Goal: Find specific page/section: Find specific page/section

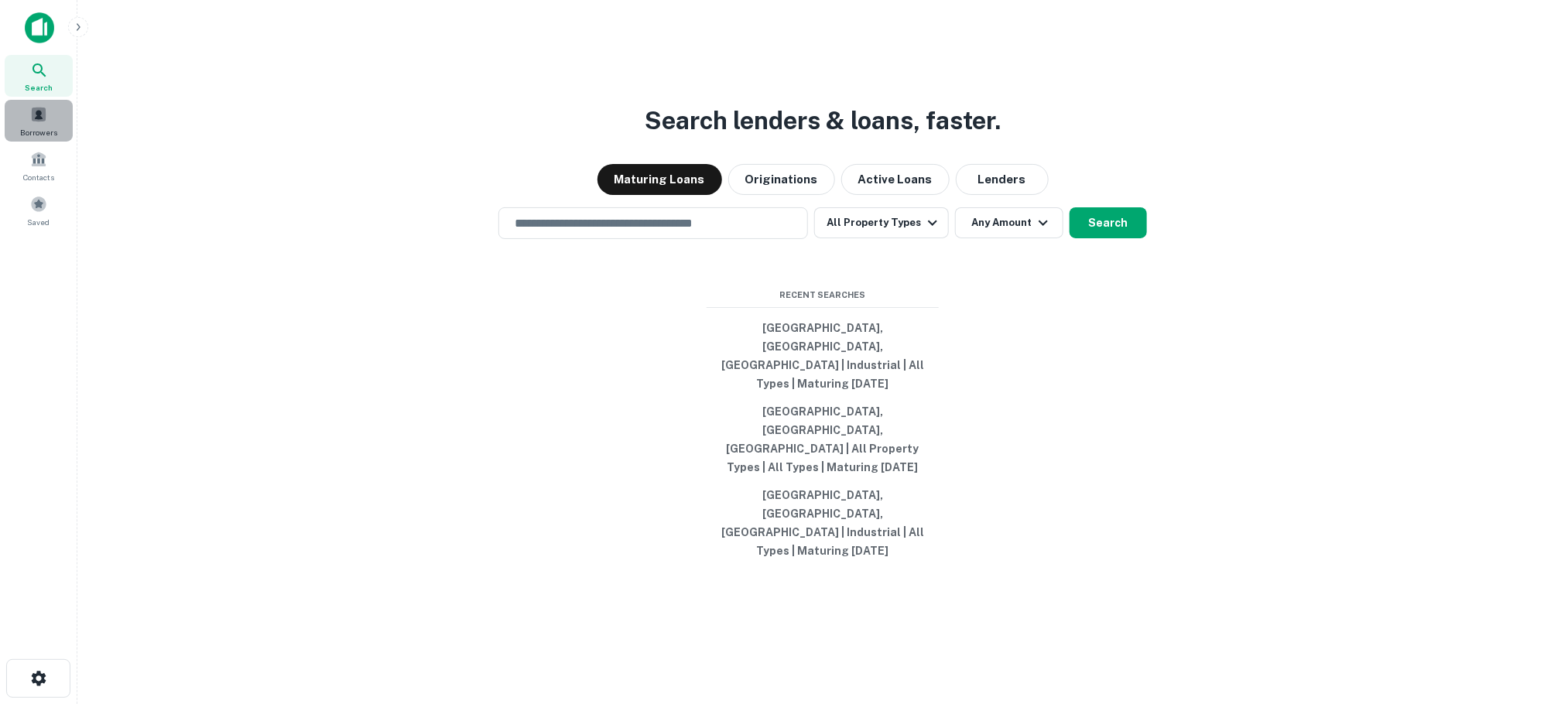
click at [38, 126] on span "Borrowers" at bounding box center [38, 132] width 37 height 12
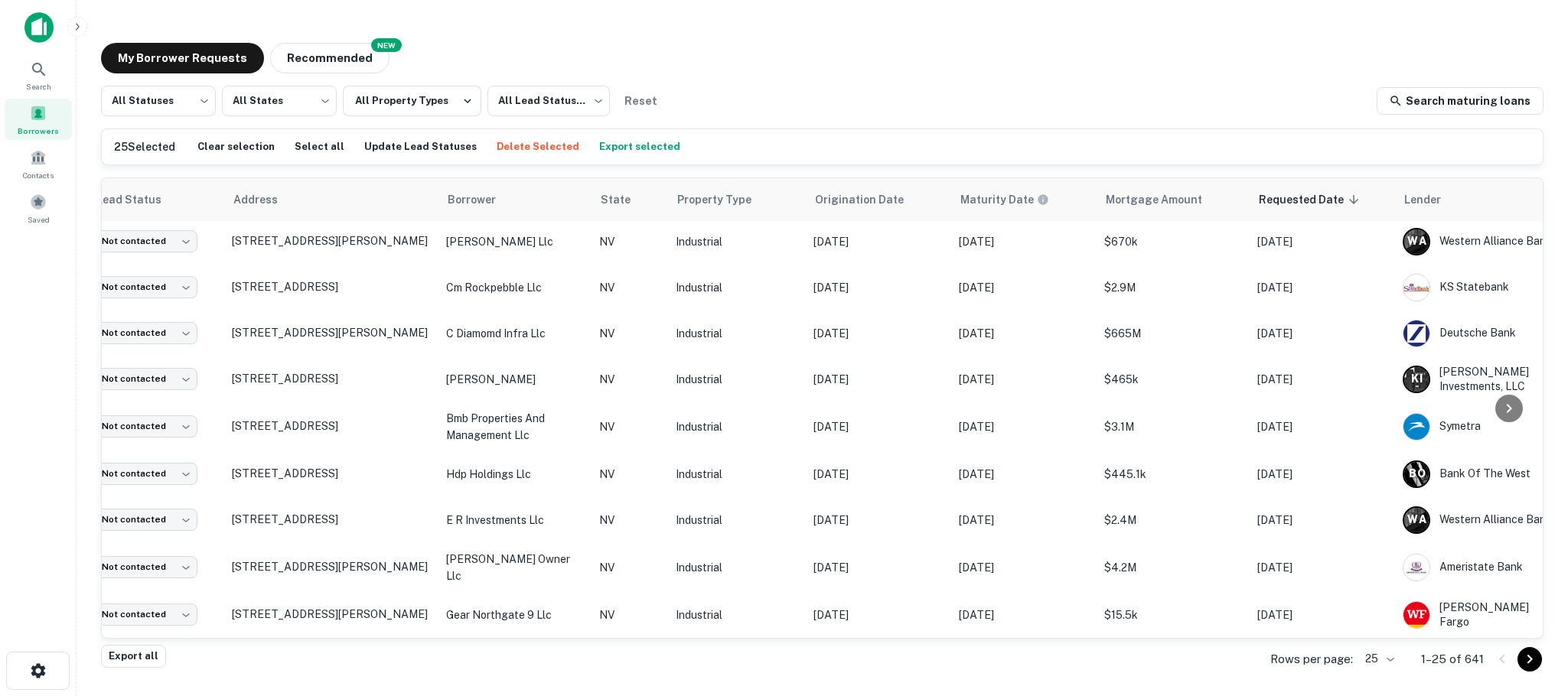
scroll to position [764, 0]
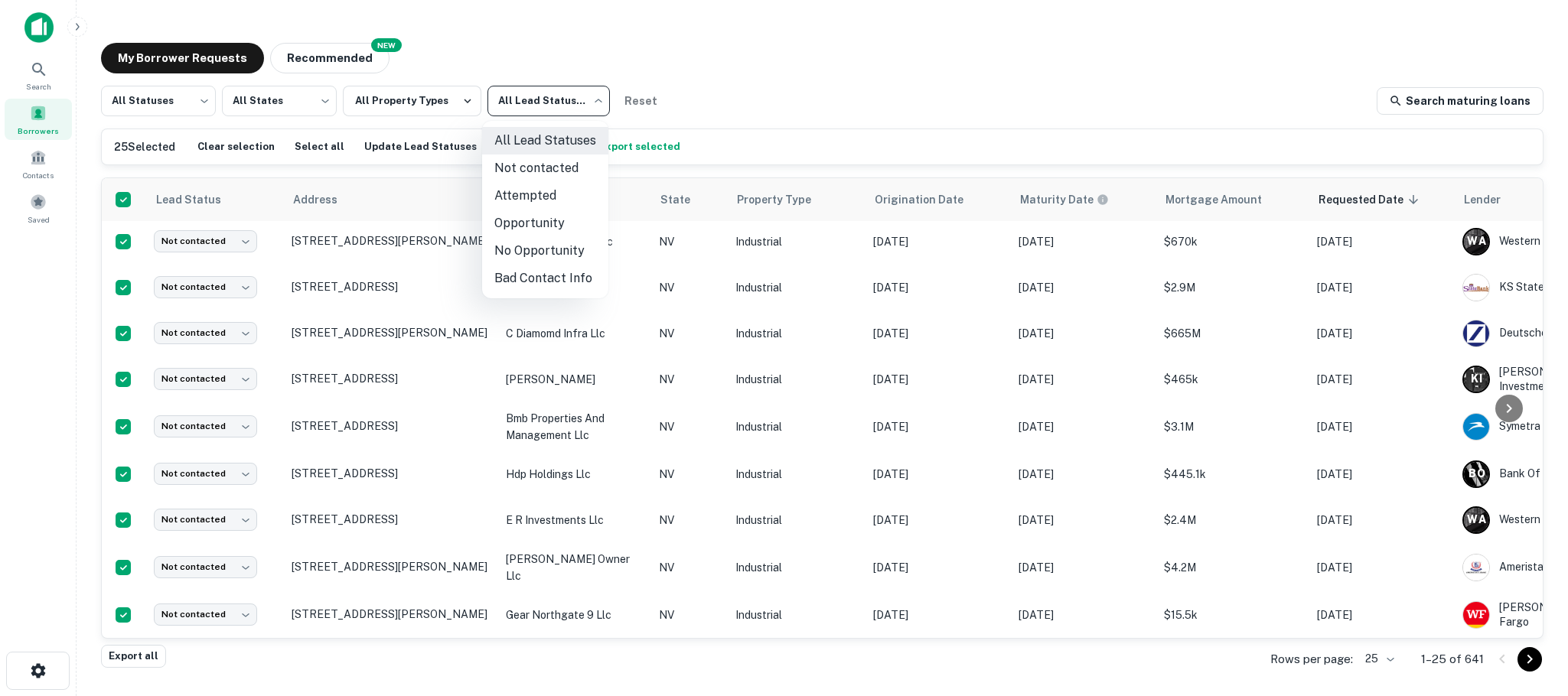
click at [590, 106] on body "Search Borrowers Contacts Saved My Borrower Requests NEW Recommended All Status…" at bounding box center [784, 348] width 1568 height 696
click at [590, 106] on div at bounding box center [784, 348] width 1568 height 696
click at [451, 99] on button "All Property Types" at bounding box center [412, 100] width 139 height 30
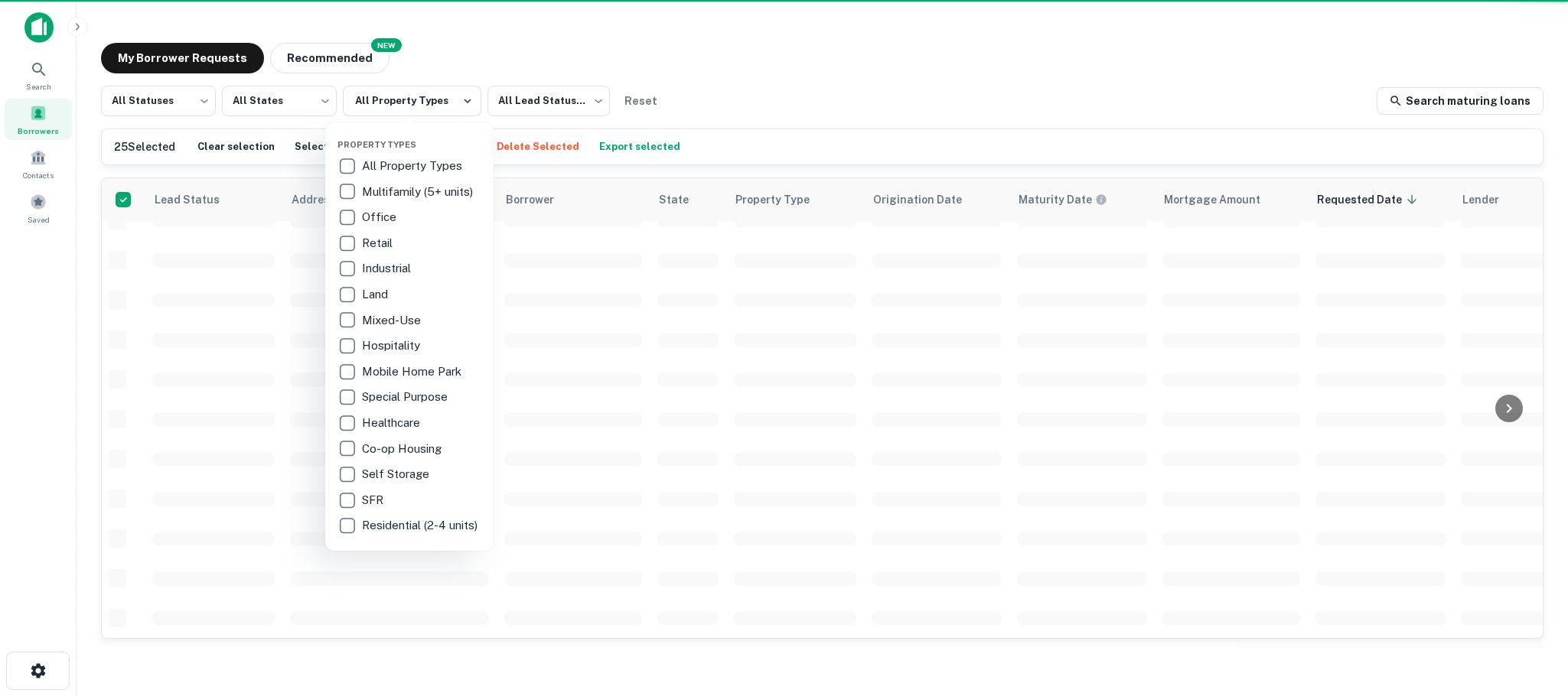
scroll to position [594, 0]
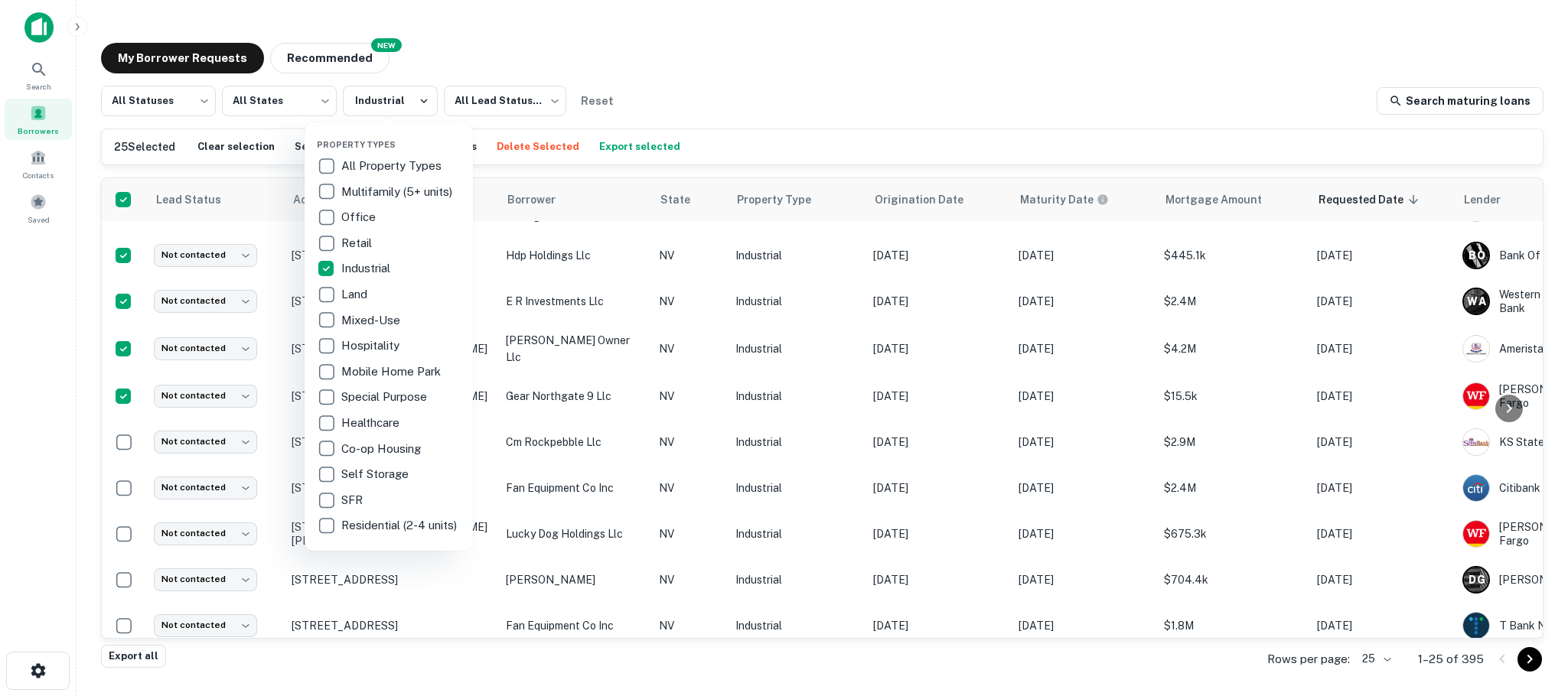
scroll to position [750, 0]
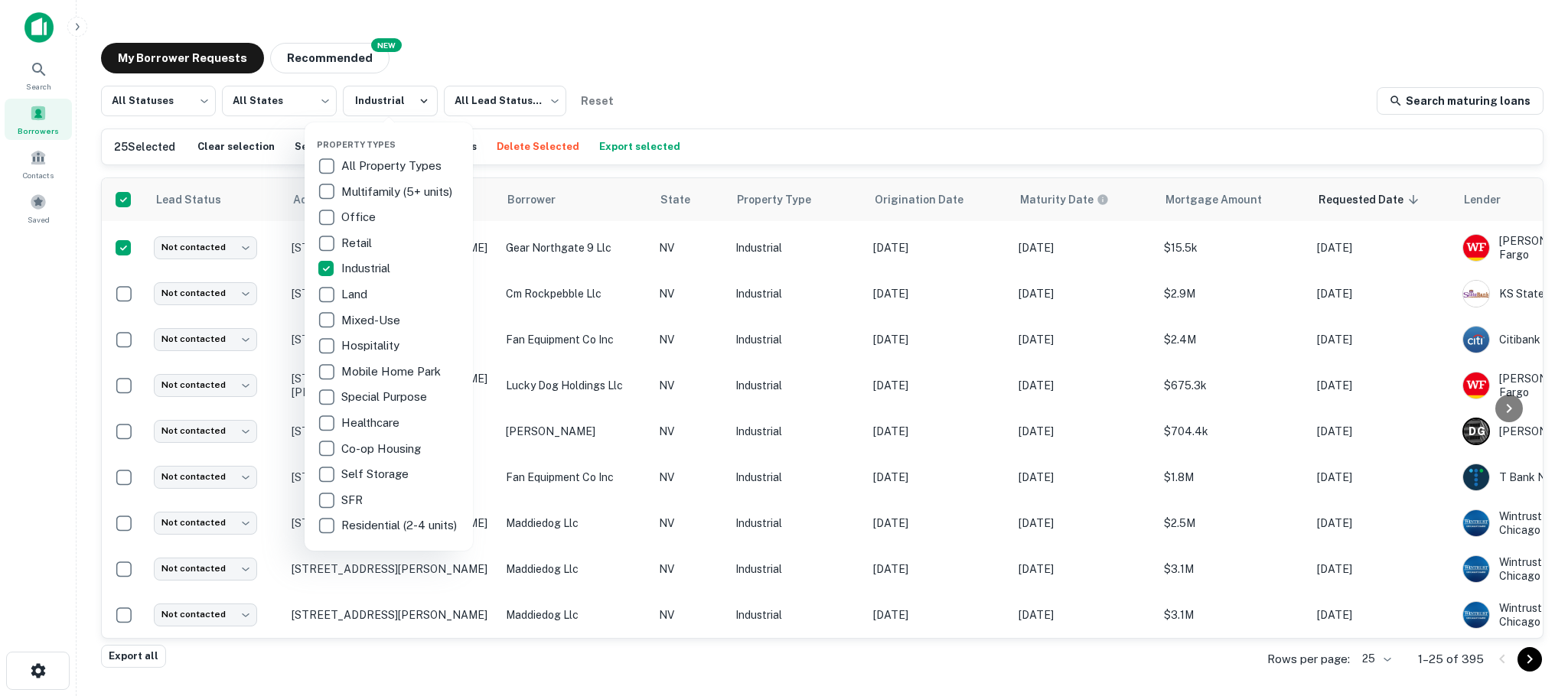
click at [819, 97] on div at bounding box center [784, 348] width 1568 height 696
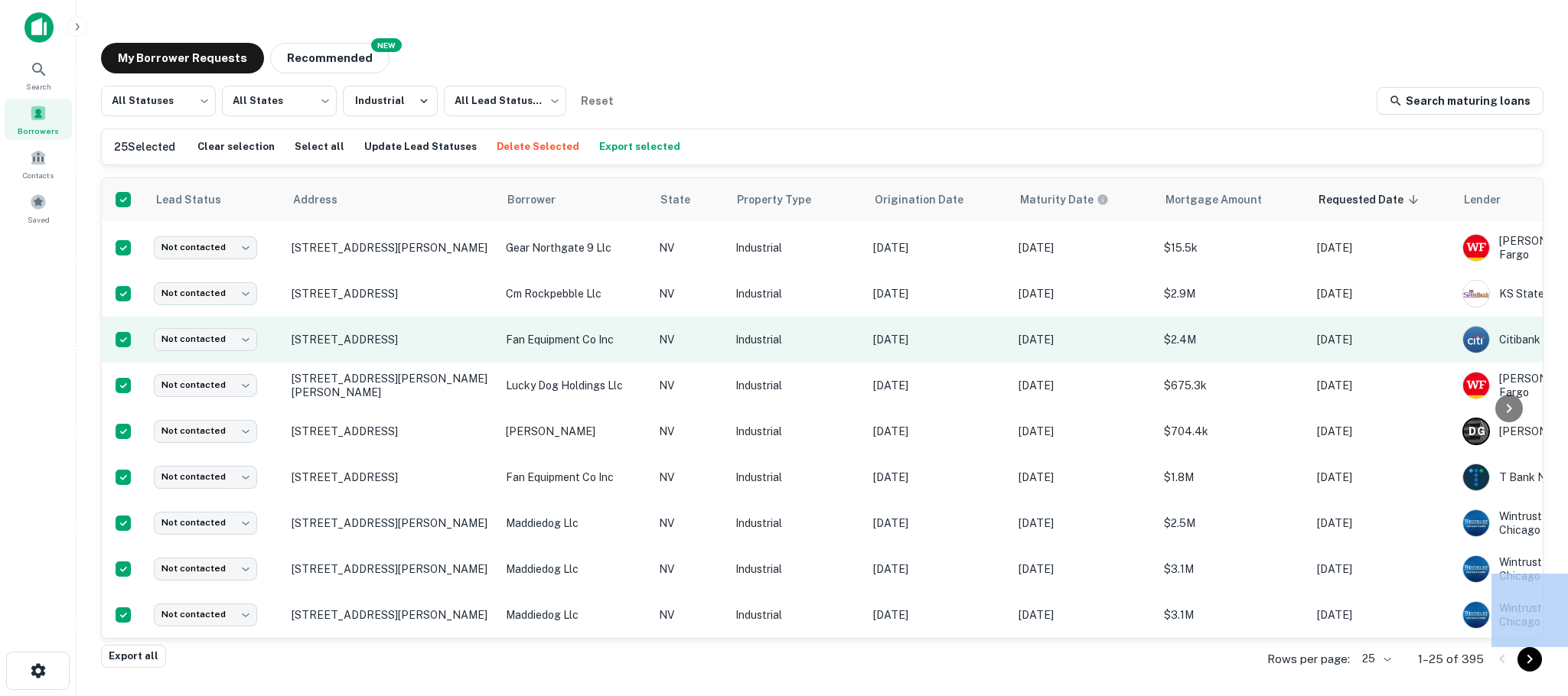
scroll to position [749, 0]
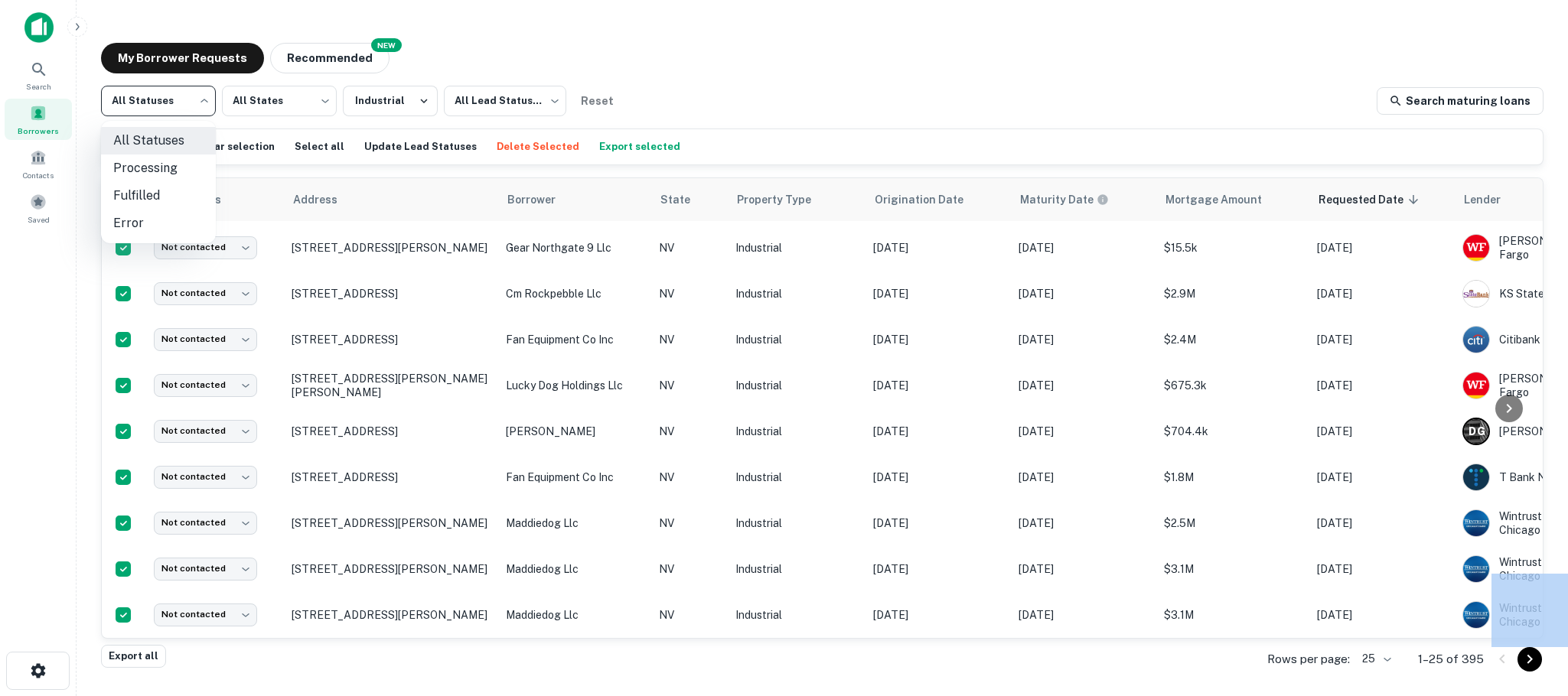
click at [207, 98] on body "Search Borrowers Contacts Saved My Borrower Requests NEW Recommended All Status…" at bounding box center [784, 348] width 1568 height 696
click at [207, 98] on div at bounding box center [784, 348] width 1568 height 696
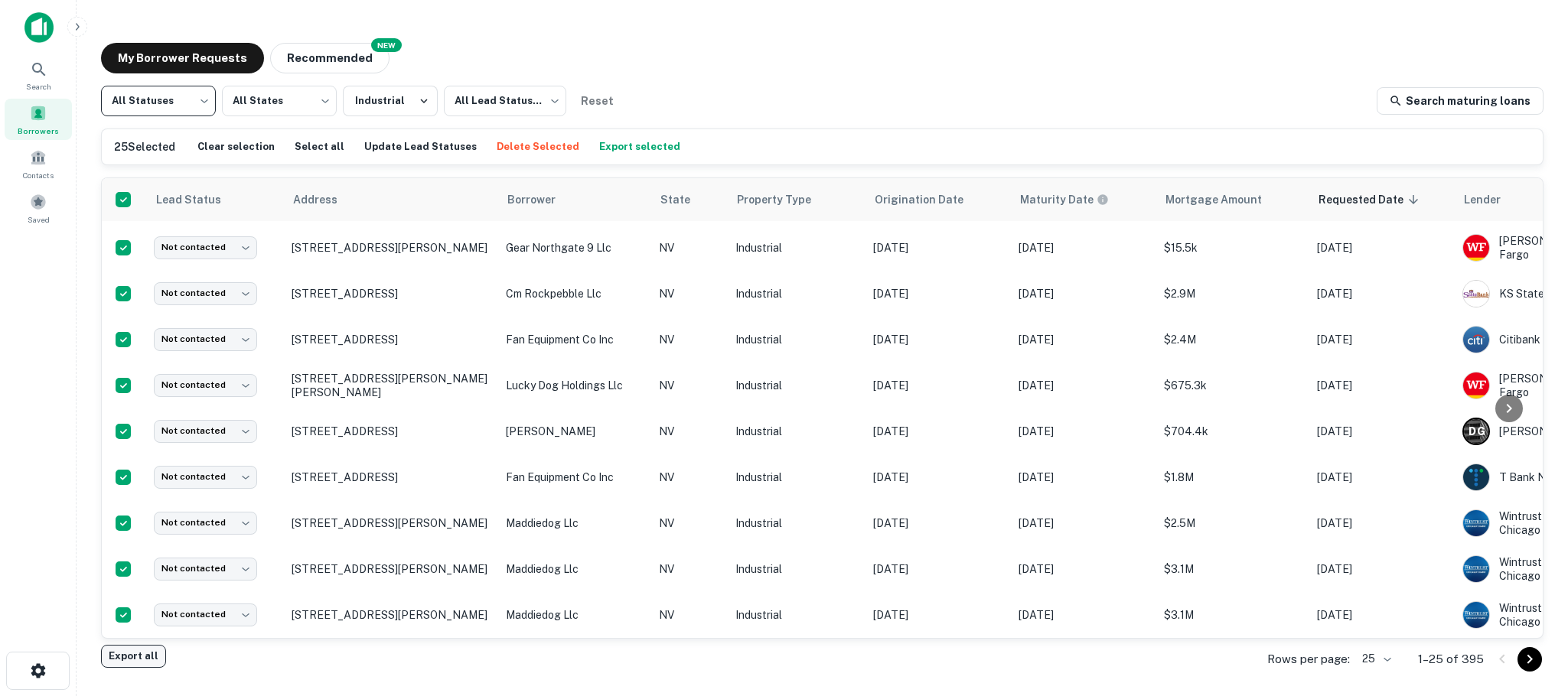
click at [139, 657] on button "Export all" at bounding box center [133, 657] width 65 height 23
click at [139, 657] on div "Export all" at bounding box center [133, 662] width 65 height 35
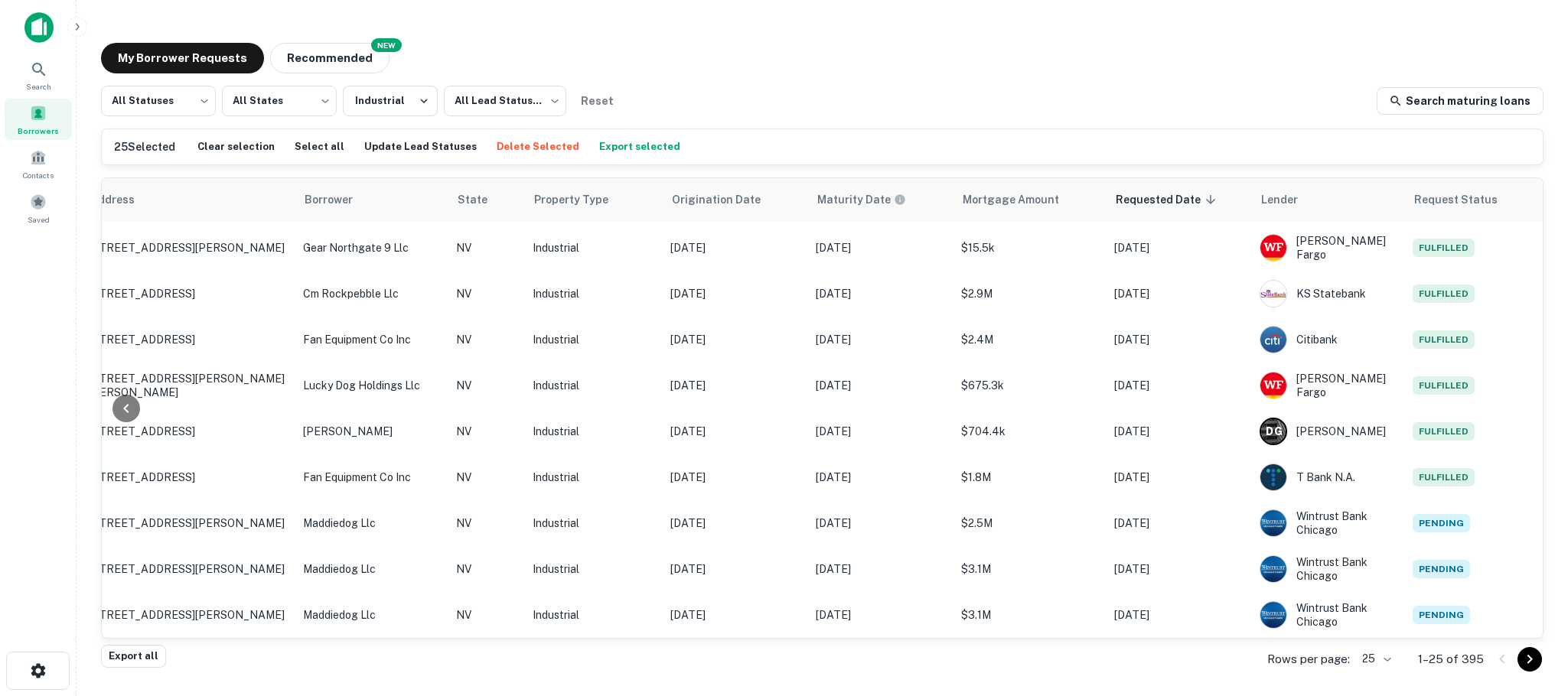
drag, startPoint x: 1531, startPoint y: 456, endPoint x: 1534, endPoint y: 278, distance: 178.0
click at [1529, 662] on icon "Go to next page" at bounding box center [1529, 659] width 6 height 9
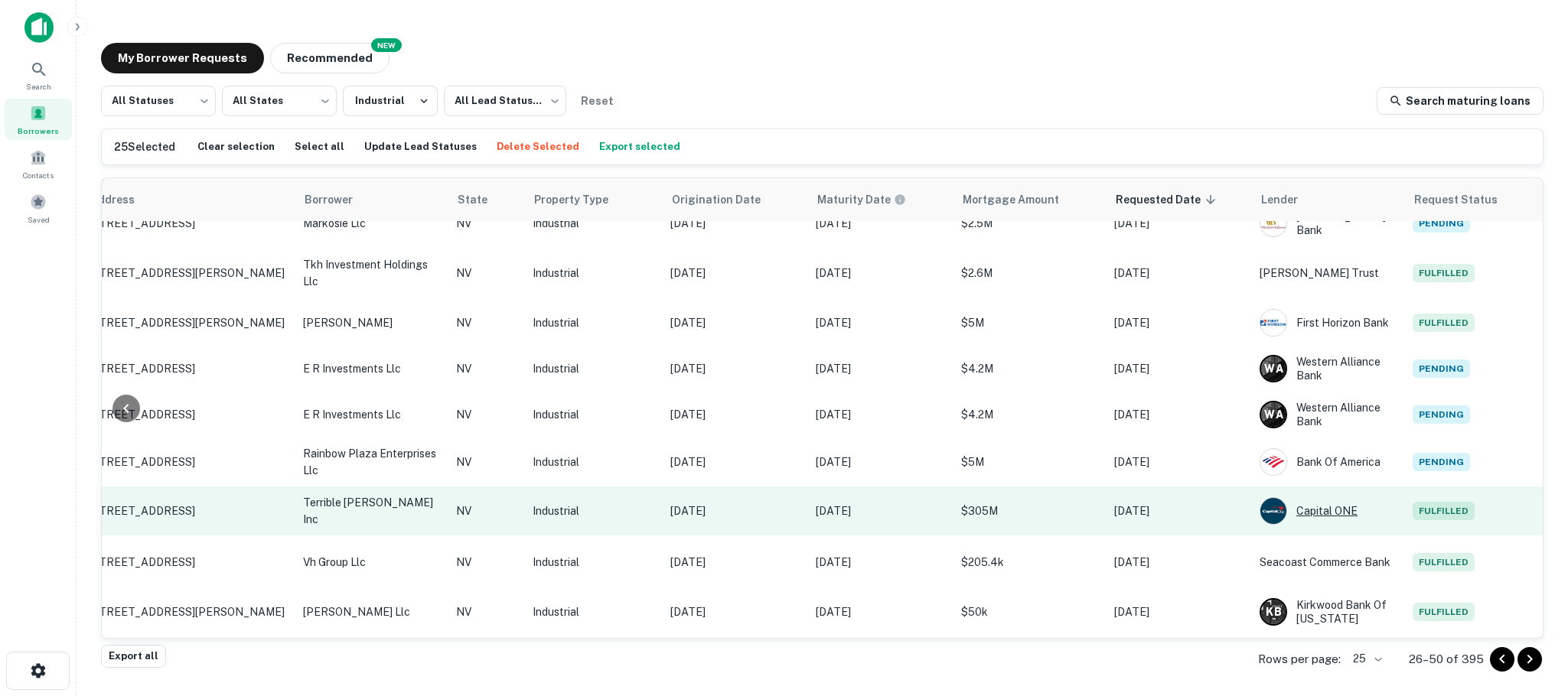
scroll to position [788, 219]
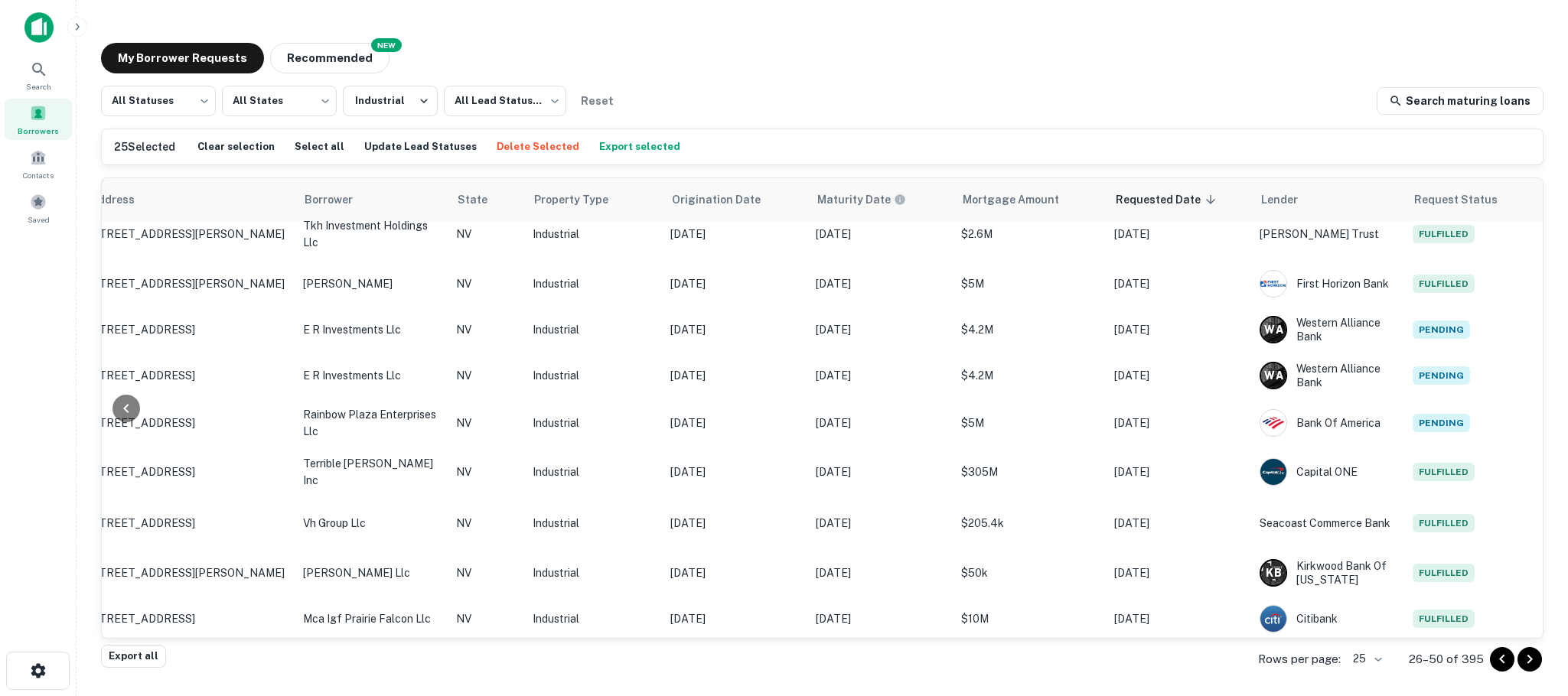
click at [1527, 662] on icon "Go to next page" at bounding box center [1529, 659] width 18 height 18
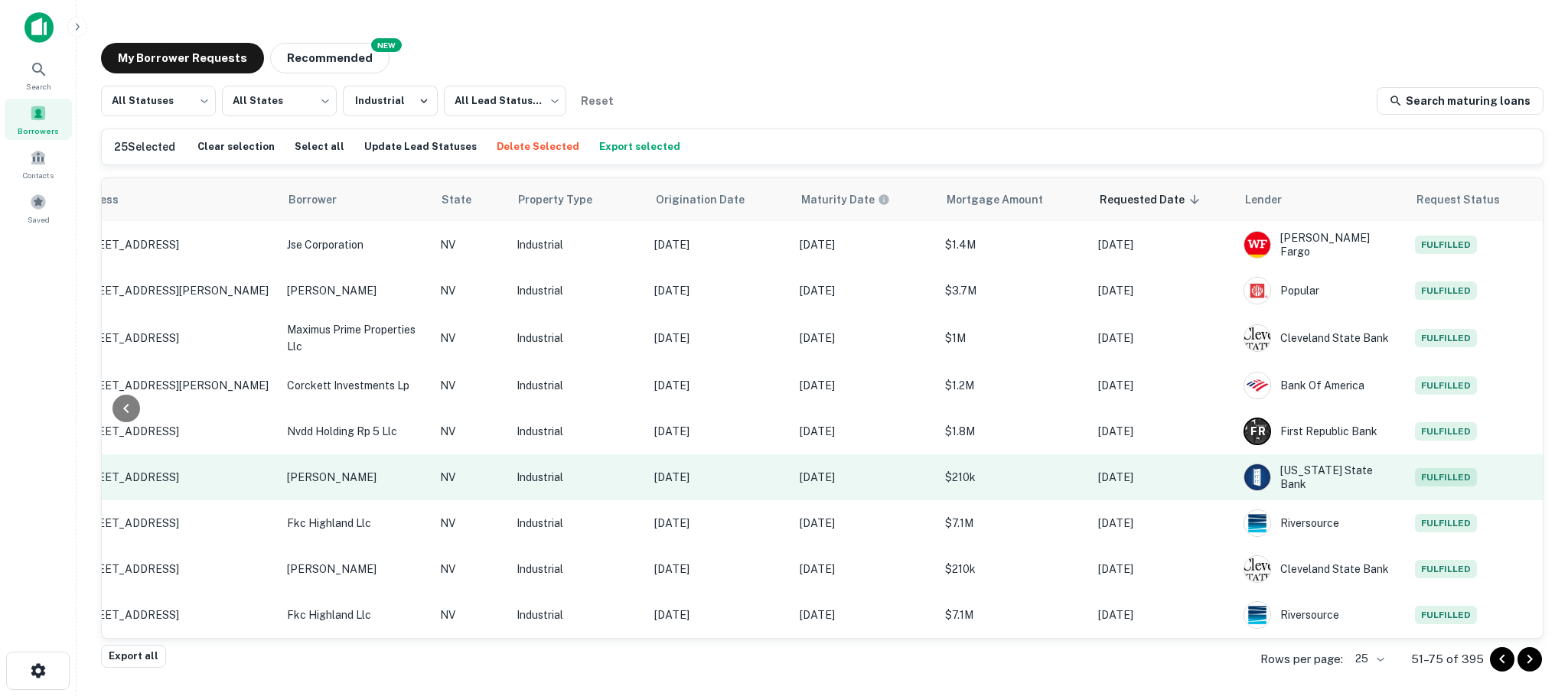
scroll to position [794, 219]
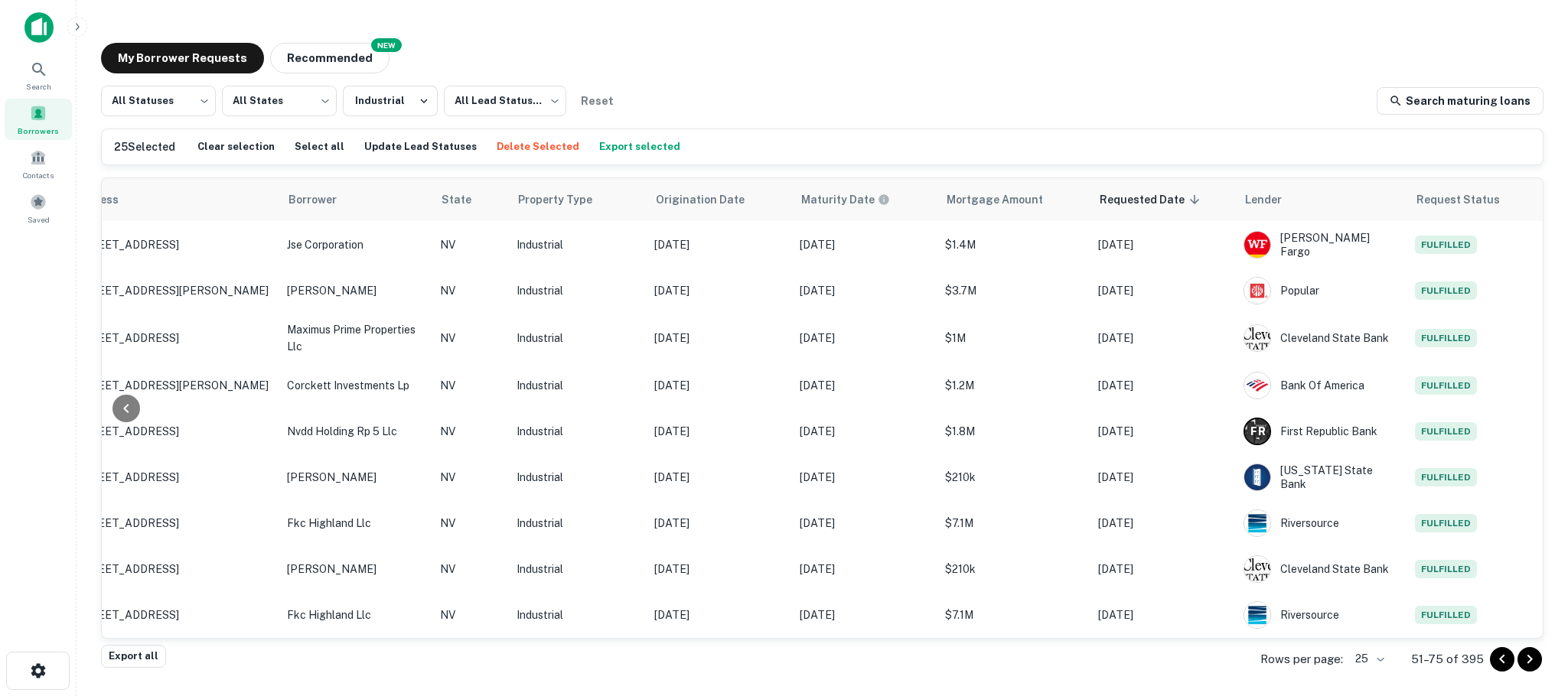
click at [1525, 670] on button "Go to next page" at bounding box center [1529, 660] width 25 height 25
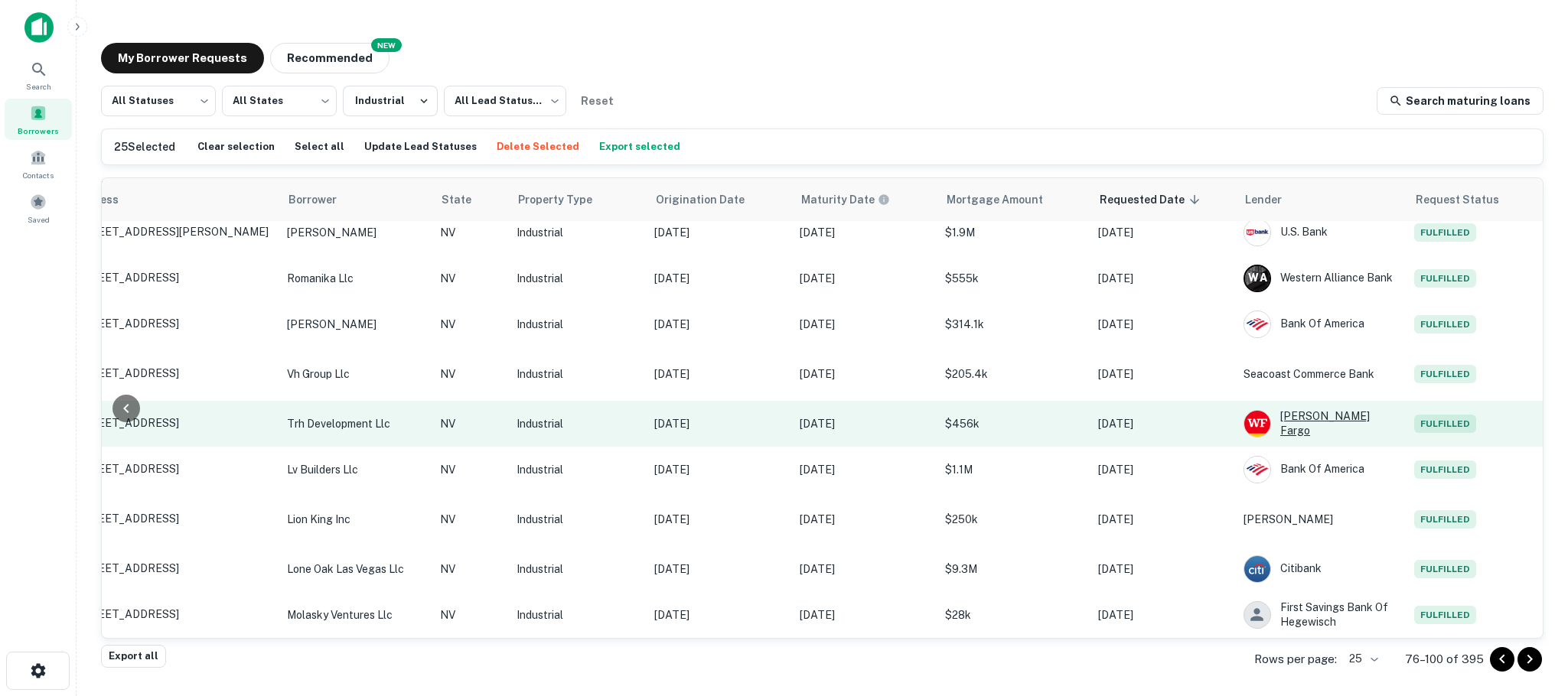
scroll to position [834, 219]
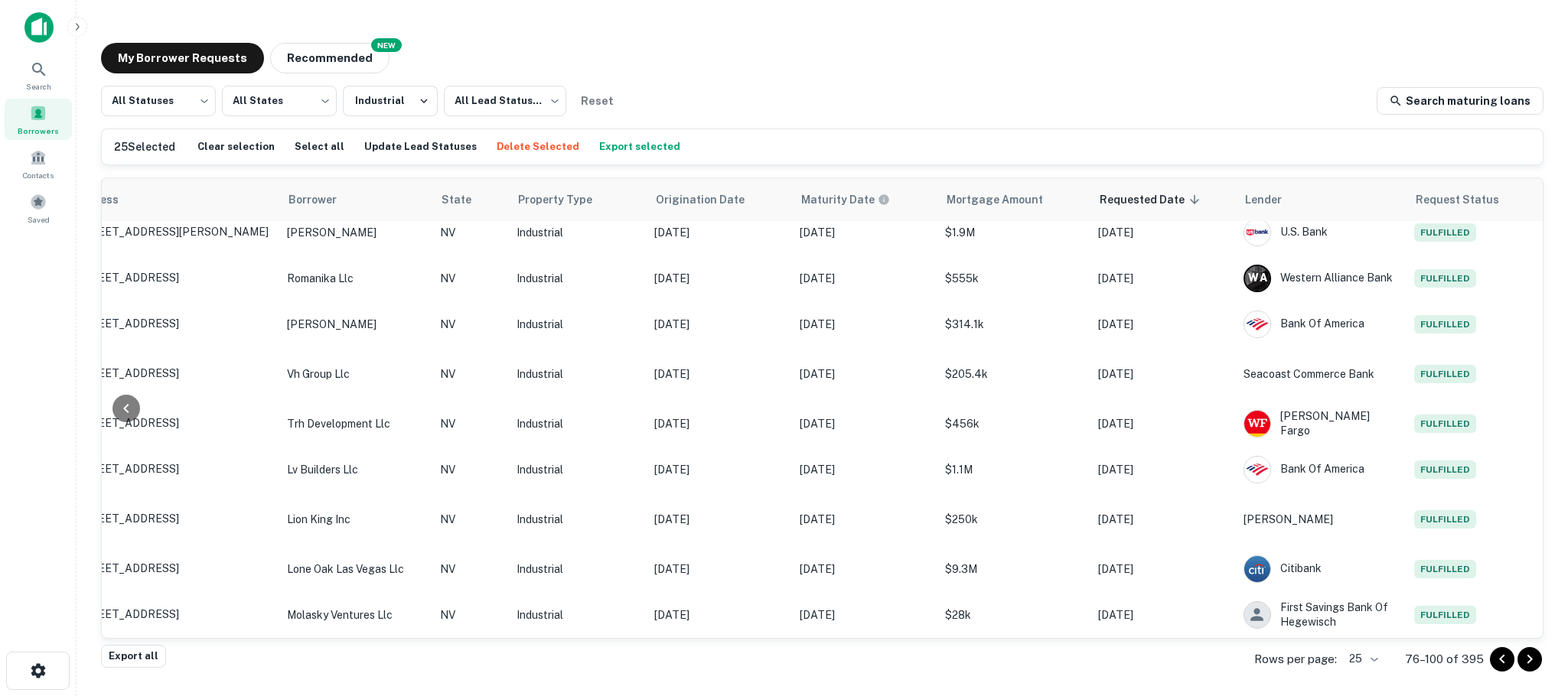
click at [1532, 664] on icon "Go to next page" at bounding box center [1529, 659] width 18 height 18
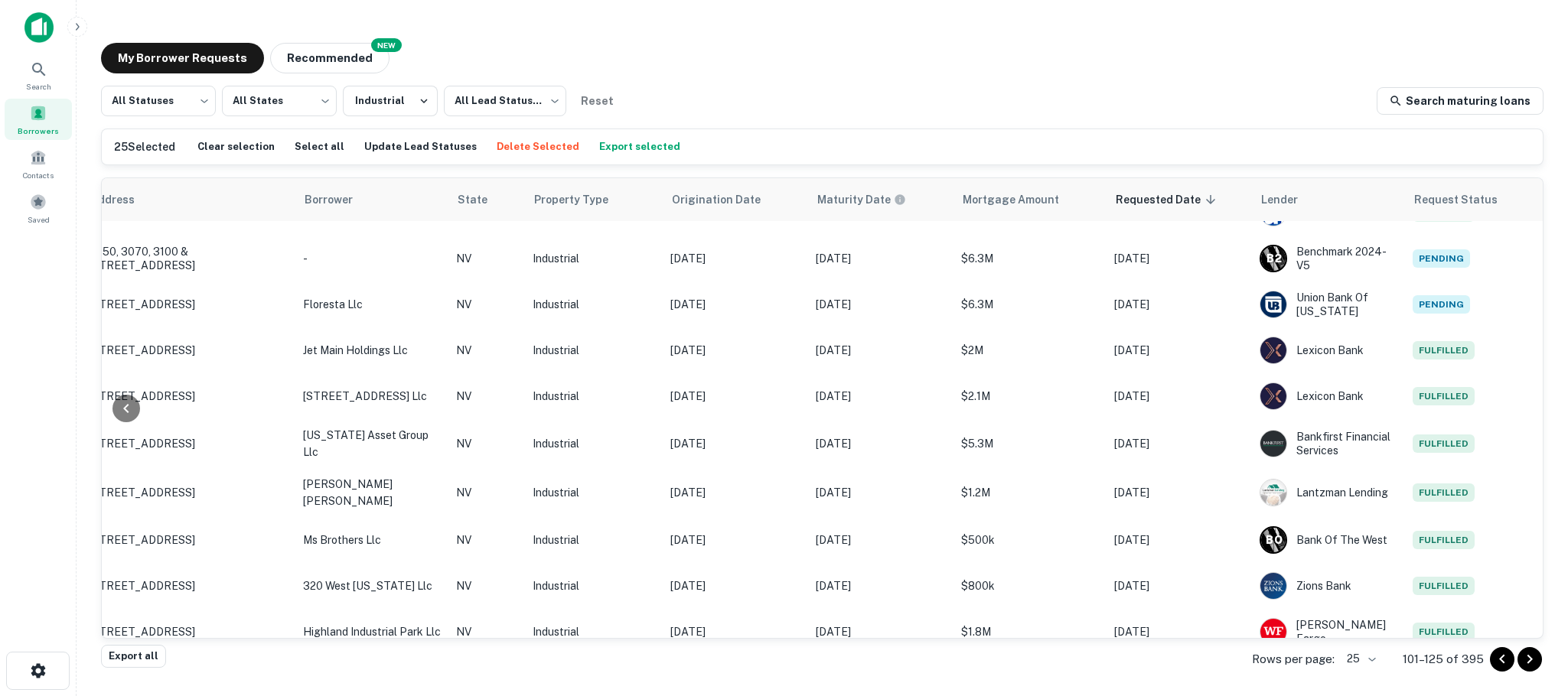
scroll to position [799, 219]
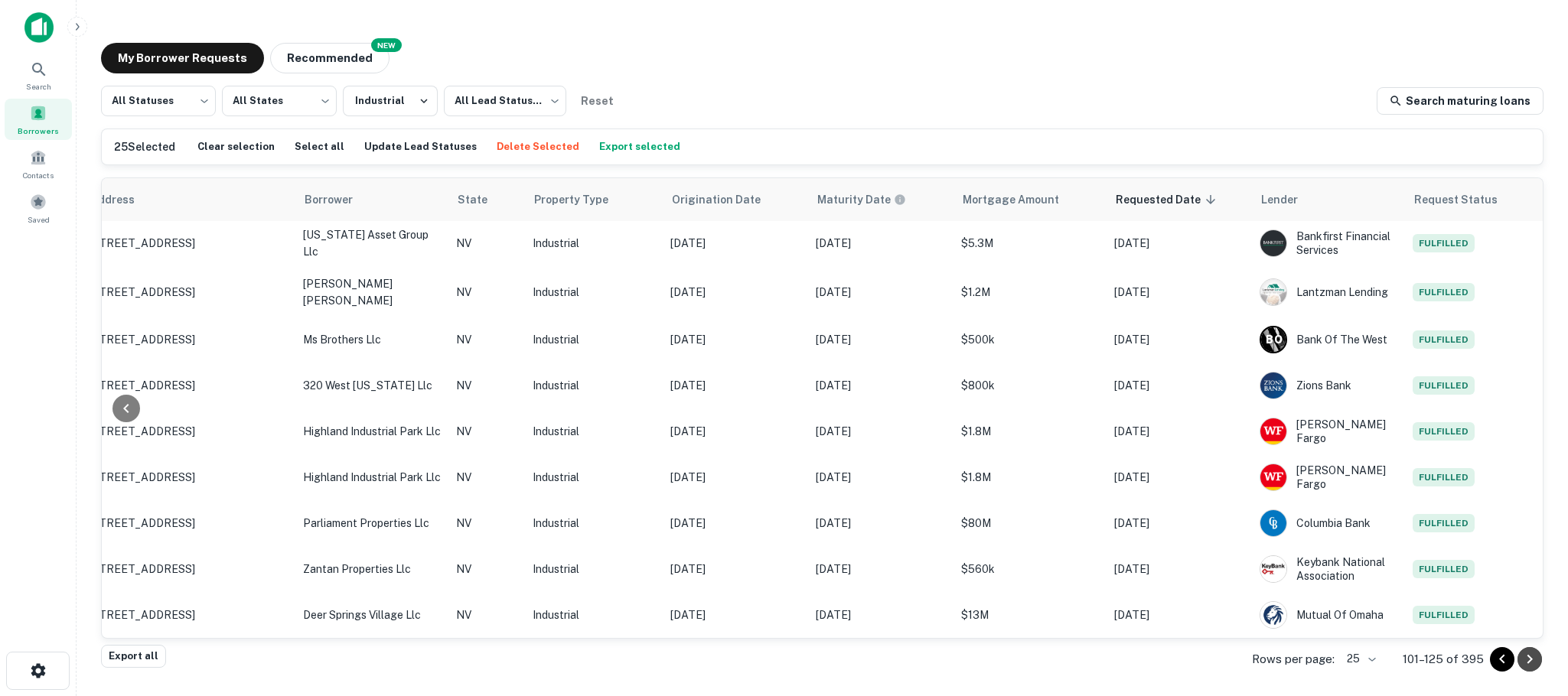
click at [1532, 664] on icon "Go to next page" at bounding box center [1529, 659] width 18 height 18
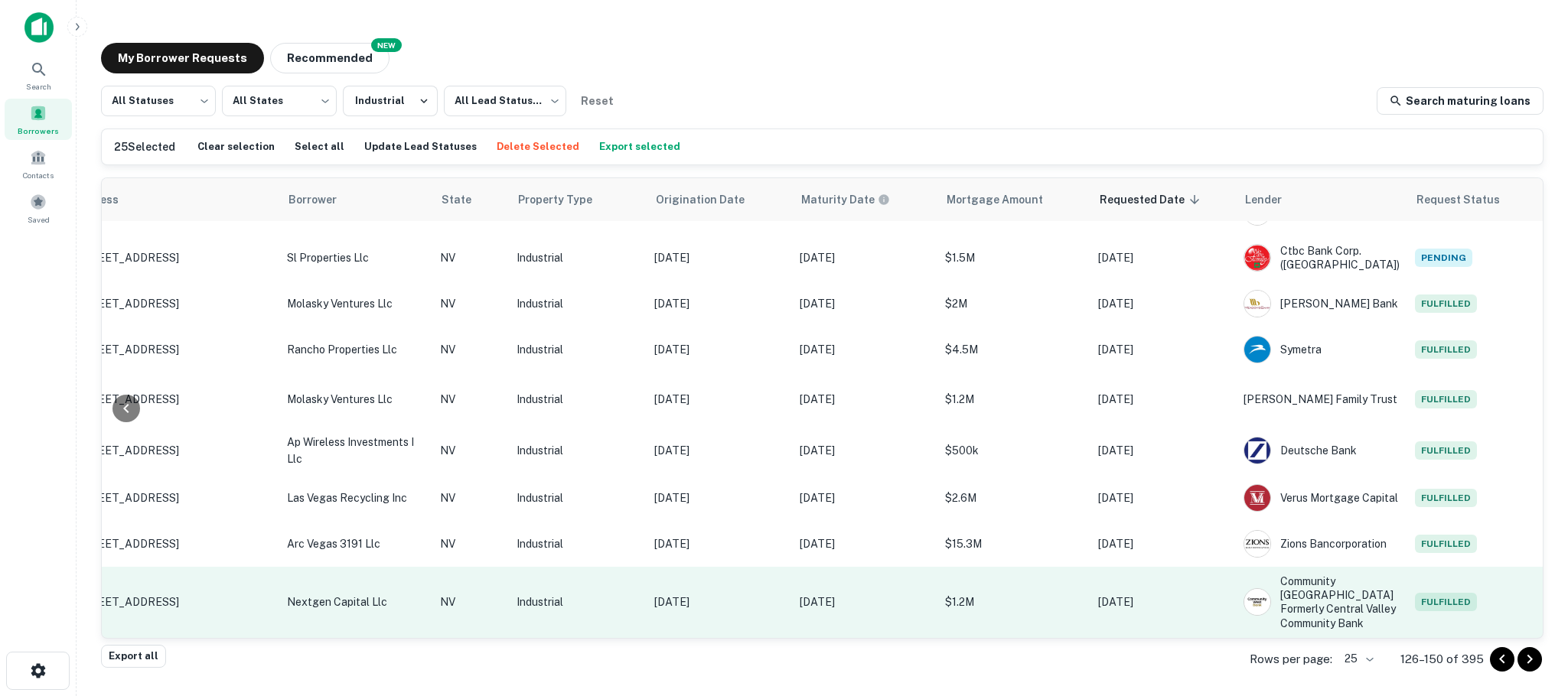
scroll to position [829, 219]
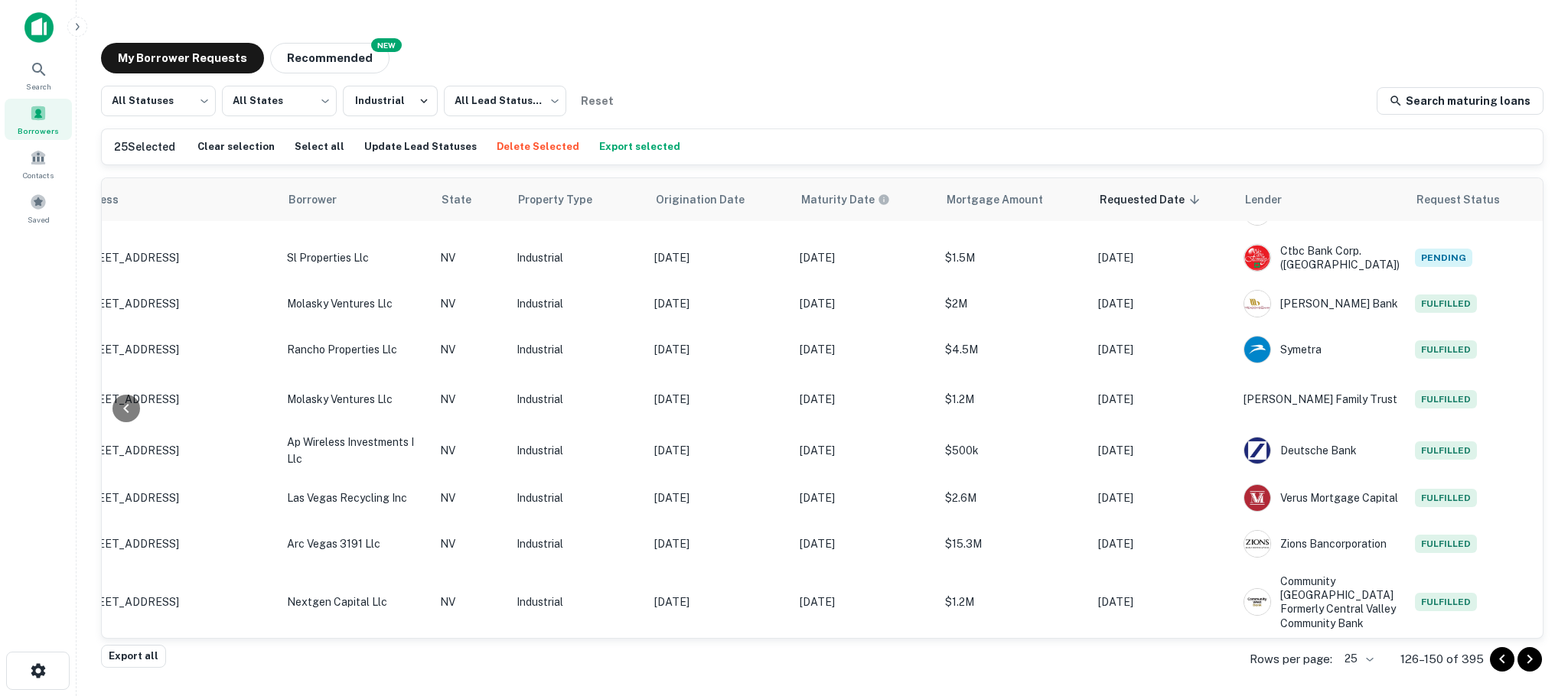
click at [1524, 659] on icon "Go to next page" at bounding box center [1529, 659] width 18 height 18
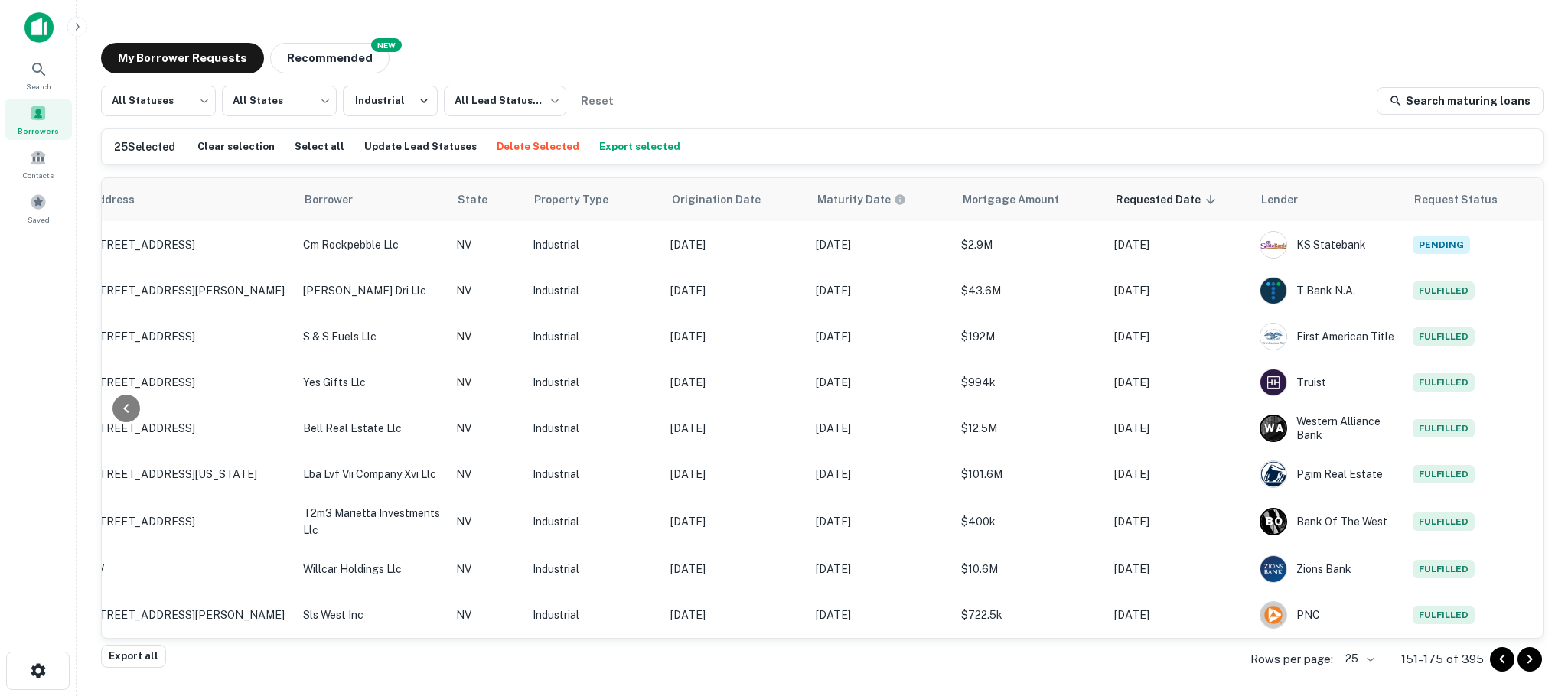
scroll to position [829, 219]
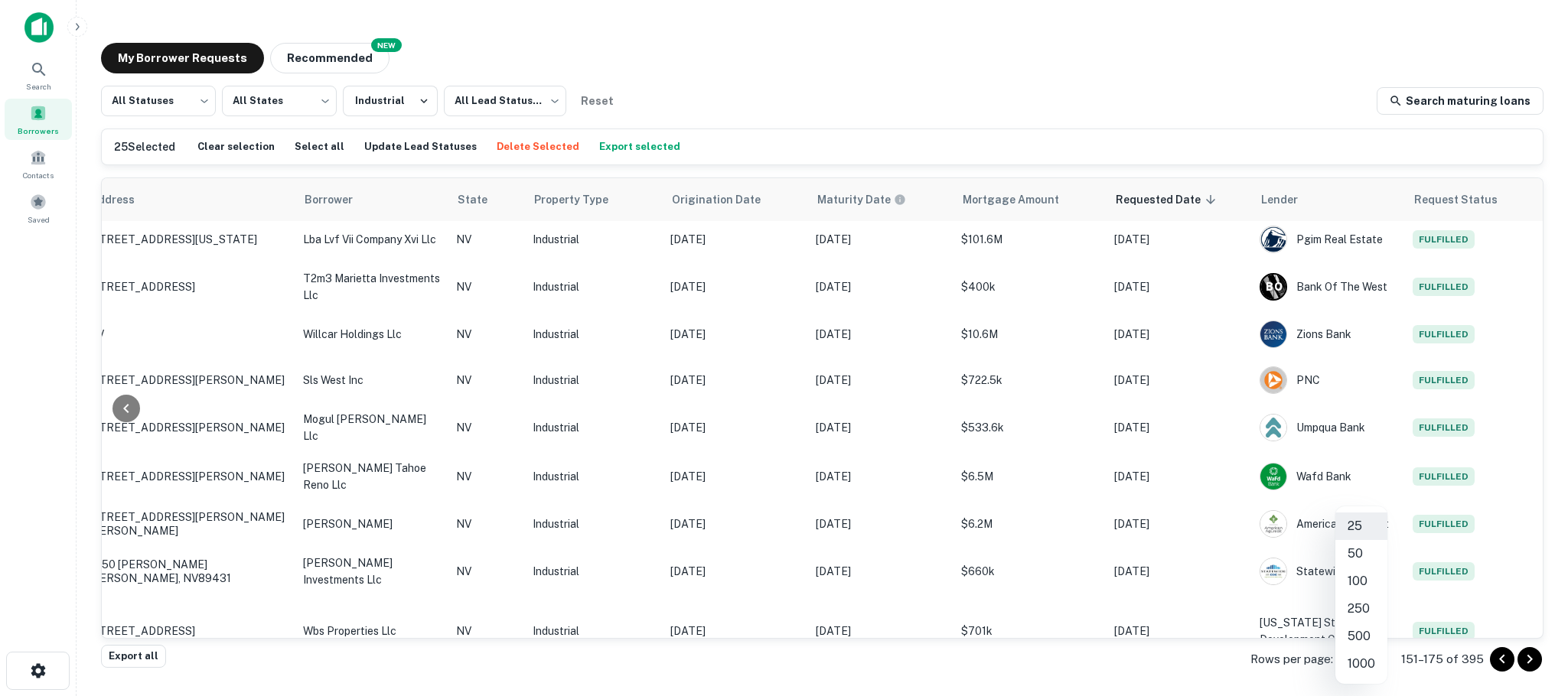
click at [1375, 657] on body "Search Borrowers Contacts Saved My Borrower Requests NEW Recommended All Status…" at bounding box center [784, 348] width 1568 height 696
click at [1366, 553] on li "50" at bounding box center [1360, 554] width 52 height 28
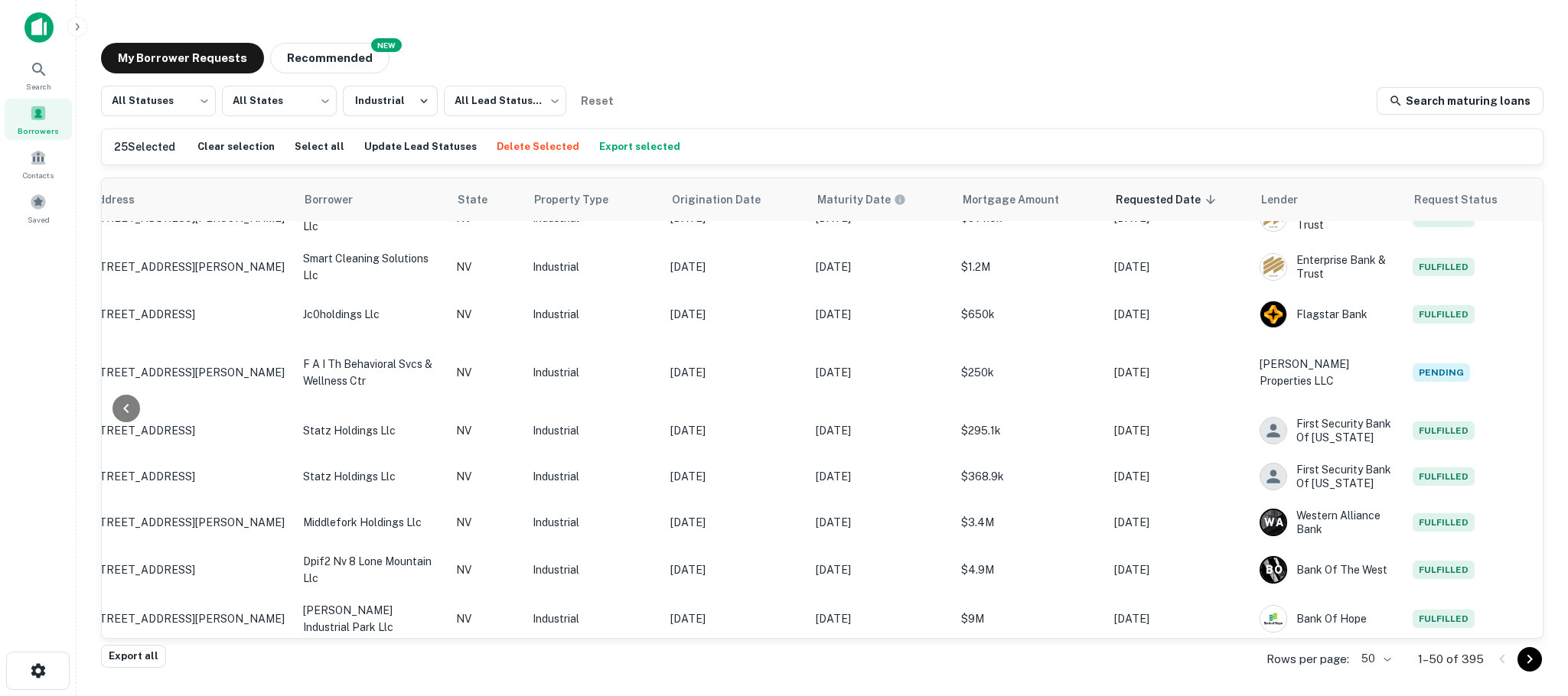
scroll to position [1403, 219]
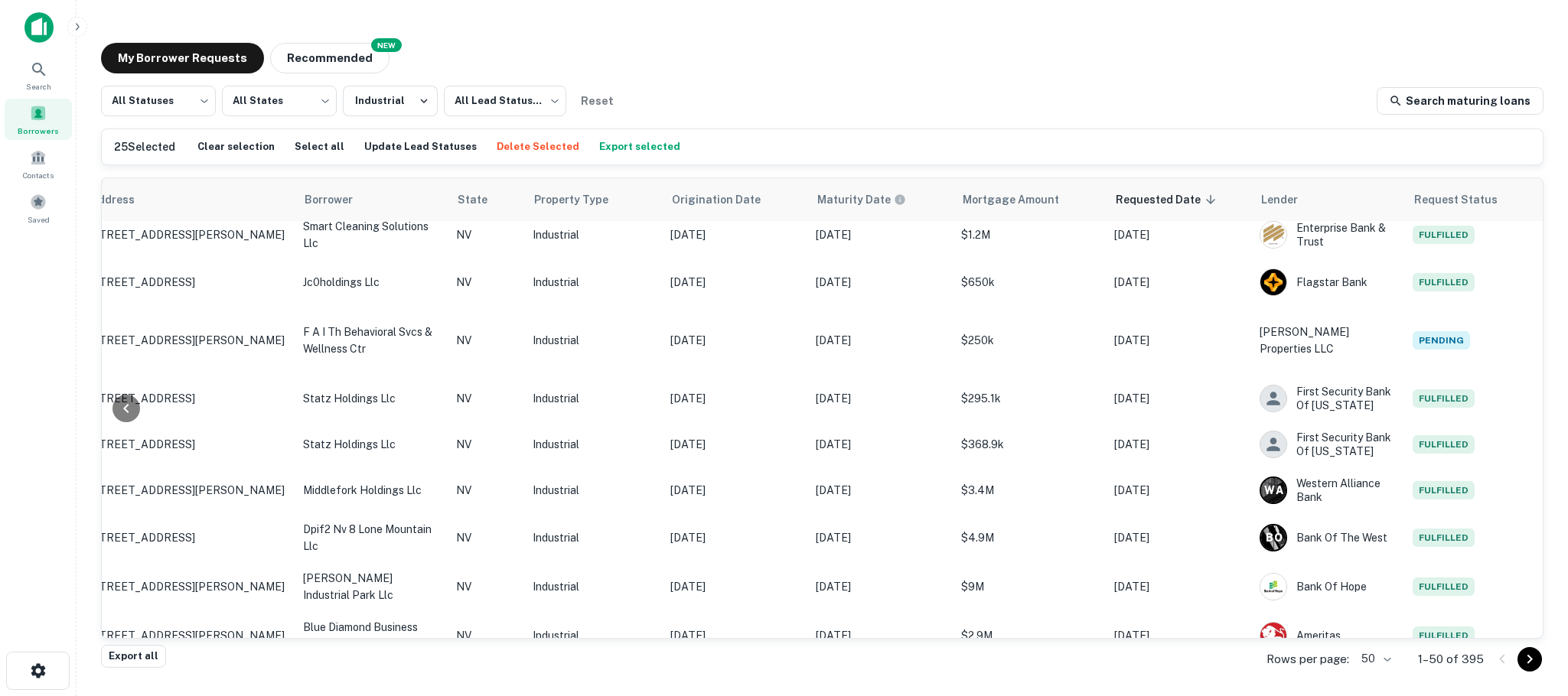
click at [1534, 661] on icon "Go to next page" at bounding box center [1529, 659] width 18 height 18
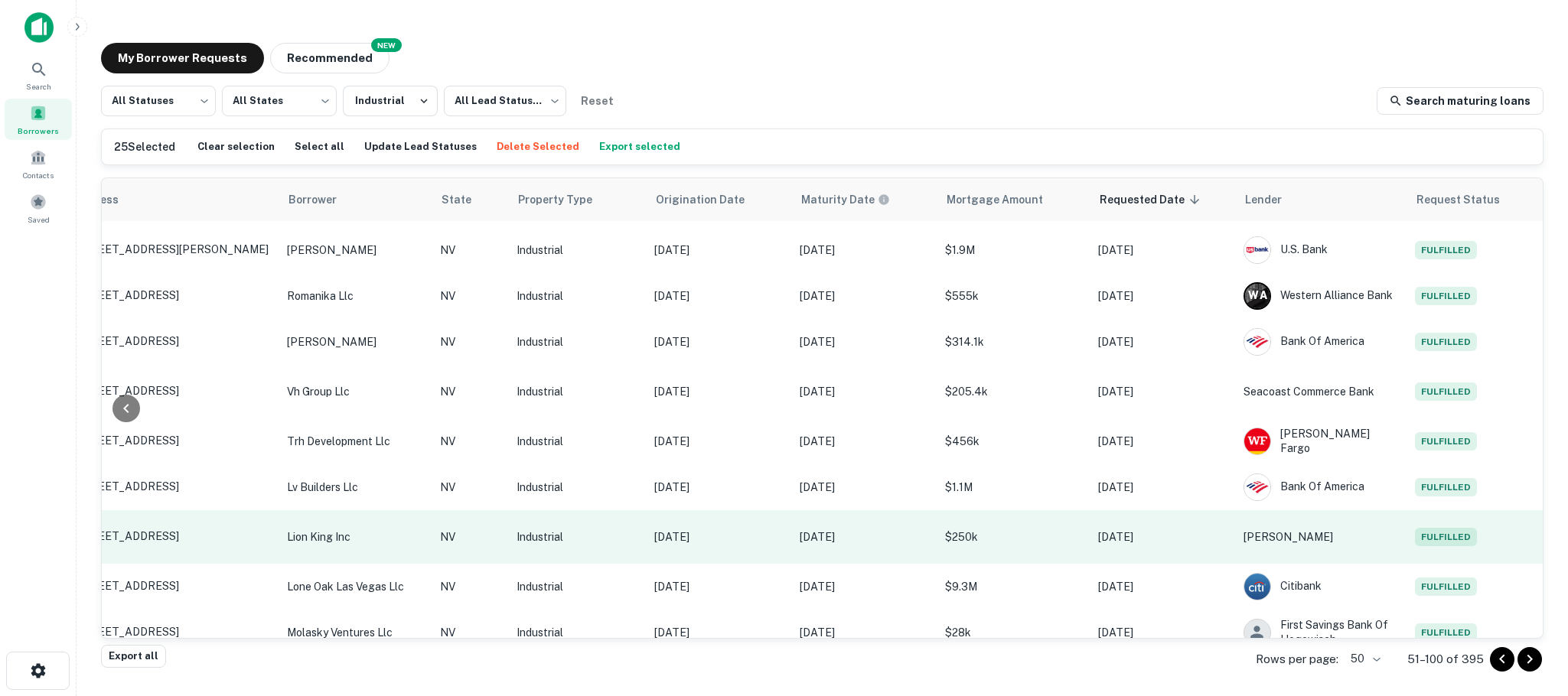
scroll to position [2030, 219]
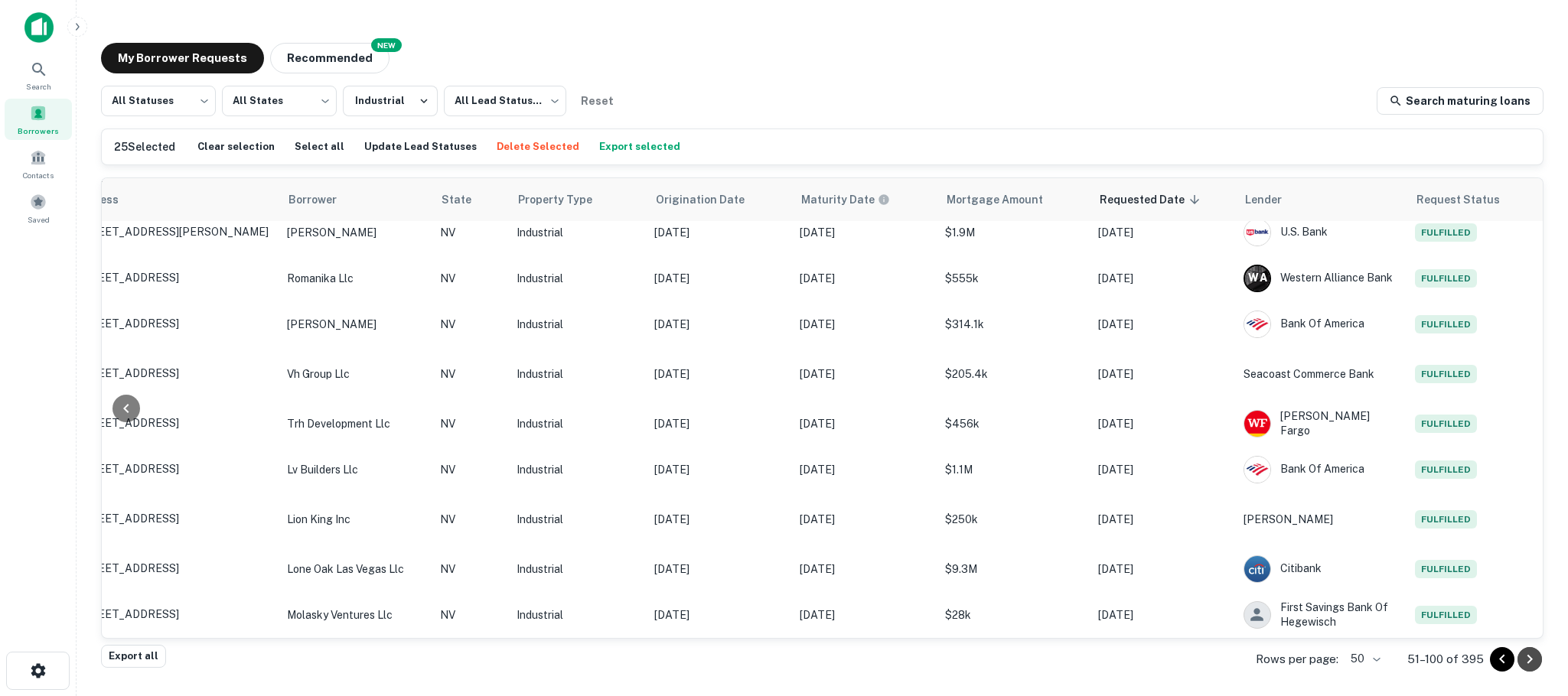
click at [1529, 664] on icon "Go to next page" at bounding box center [1529, 659] width 18 height 18
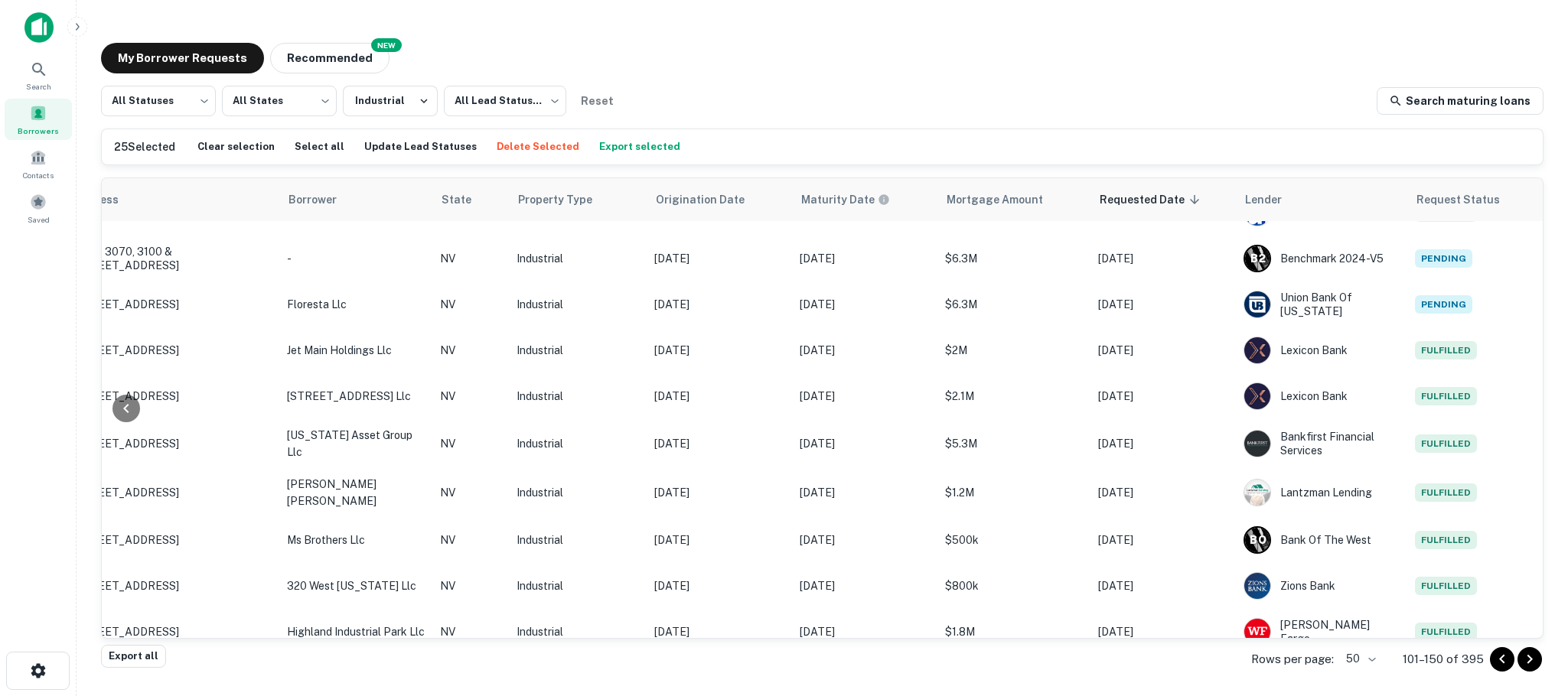
scroll to position [2029, 219]
